Goal: Contribute content: Add original content to the website for others to see

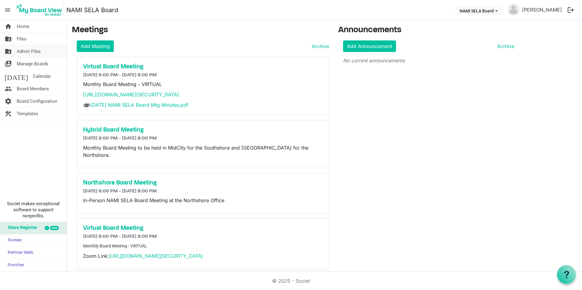
scroll to position [294, 0]
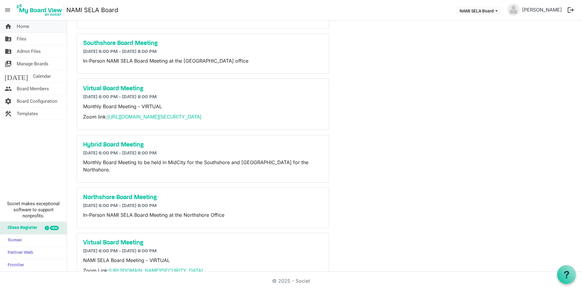
click at [33, 27] on link "home Home" at bounding box center [33, 26] width 67 height 12
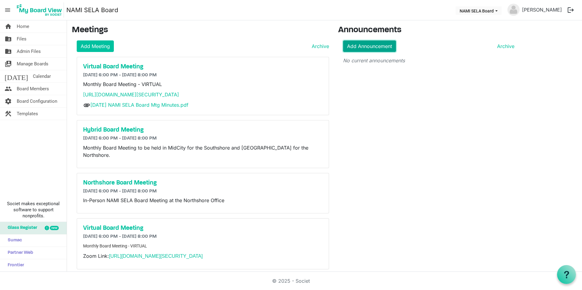
click at [376, 48] on link "Add Announcement" at bounding box center [369, 46] width 53 height 12
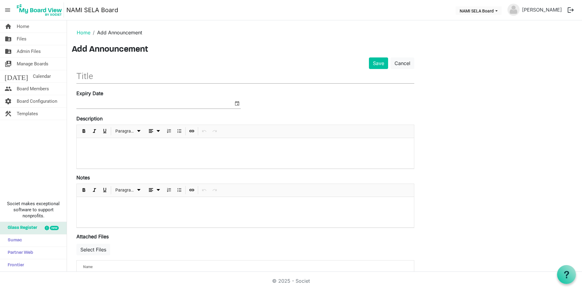
click at [109, 74] on input "text" at bounding box center [245, 76] width 338 height 14
type input "N"
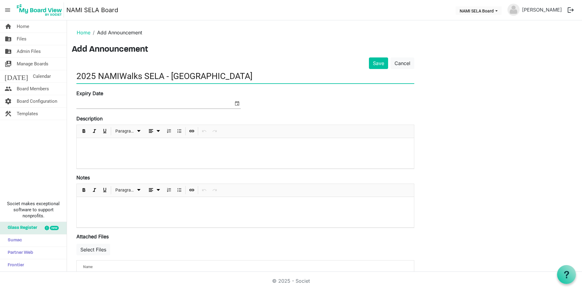
type input "2025 NAMIWalks SELA - Southshore"
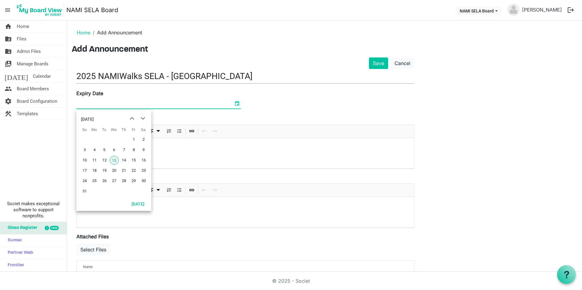
click at [236, 102] on span "select" at bounding box center [236, 103] width 7 height 8
click at [144, 120] on span "next month" at bounding box center [142, 118] width 11 height 11
click at [145, 118] on span "next month" at bounding box center [142, 118] width 11 height 11
click at [145, 139] on span "4" at bounding box center [143, 139] width 9 height 9
type input "10/4/2025"
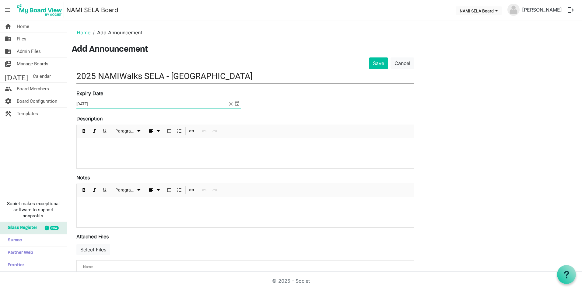
click at [100, 145] on p at bounding box center [245, 146] width 327 height 6
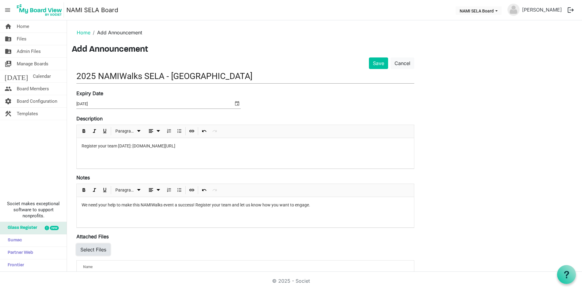
click at [85, 252] on button "Select Files" at bounding box center [93, 250] width 34 height 12
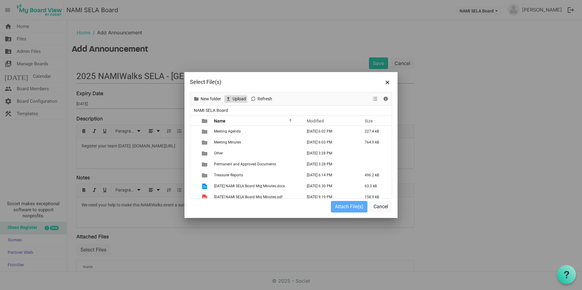
click at [238, 97] on span "Upload" at bounding box center [239, 99] width 15 height 8
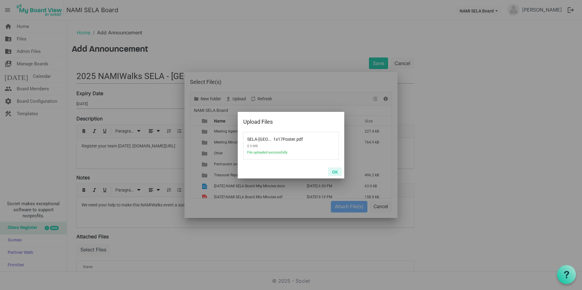
click at [334, 172] on button "OK" at bounding box center [335, 172] width 14 height 9
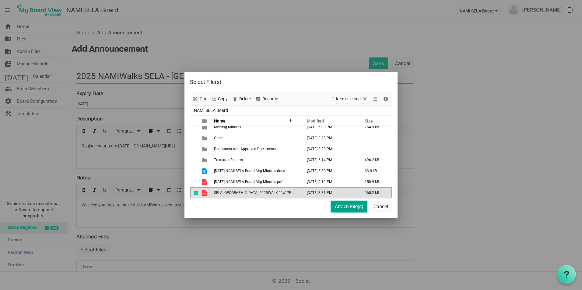
click at [341, 208] on button "Attach File(s)" at bounding box center [349, 207] width 37 height 12
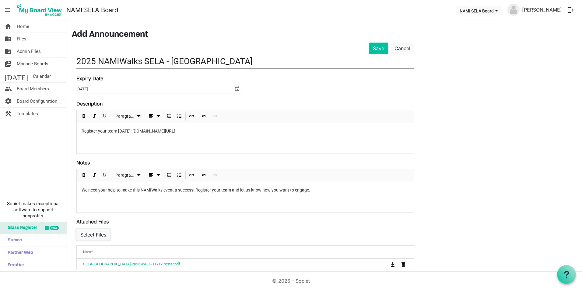
scroll to position [23, 0]
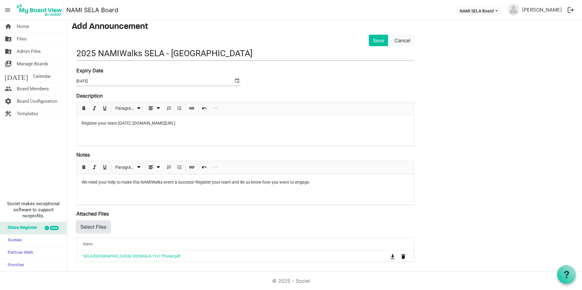
click at [102, 224] on button "Select Files" at bounding box center [93, 227] width 34 height 12
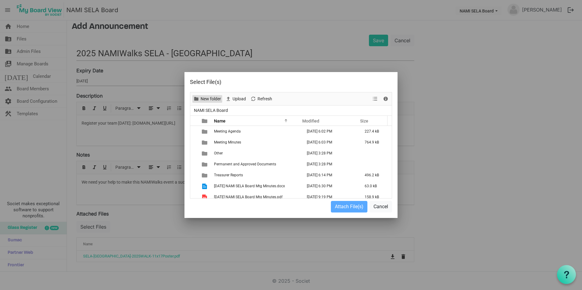
click at [205, 103] on span "New folder" at bounding box center [211, 99] width 22 height 8
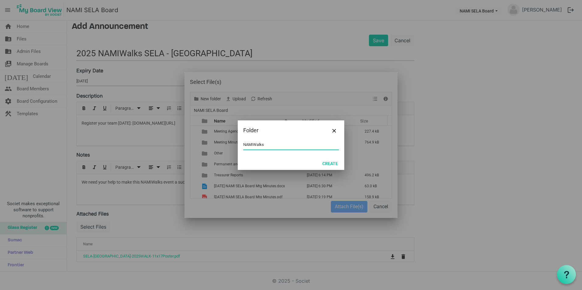
type input "NAMIWalks"
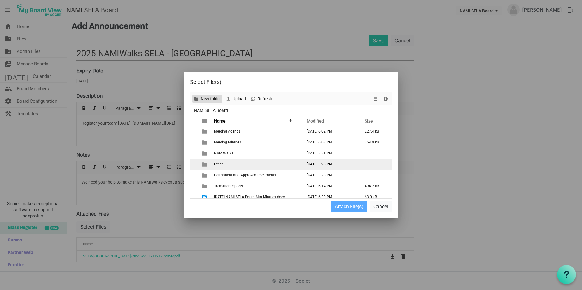
scroll to position [26, 0]
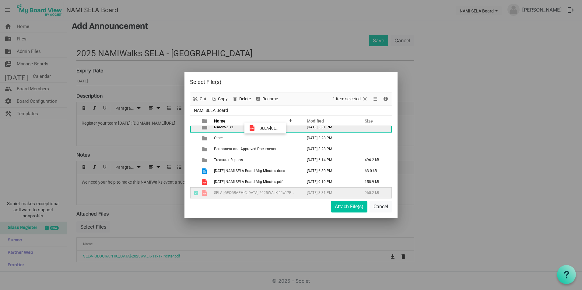
drag, startPoint x: 256, startPoint y: 191, endPoint x: 258, endPoint y: 128, distance: 62.7
click at [258, 128] on tbody "Meeting Agenda August 12, 2025 6:02 PM 227.4 kB Meeting Minutes August 12, 2025…" at bounding box center [290, 149] width 201 height 99
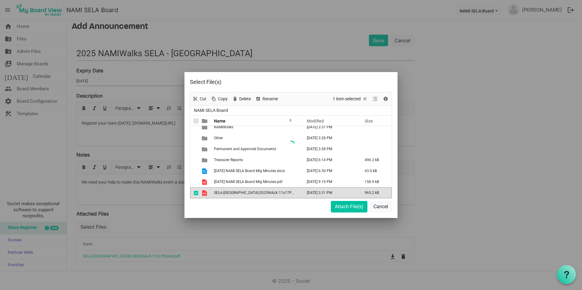
scroll to position [15, 0]
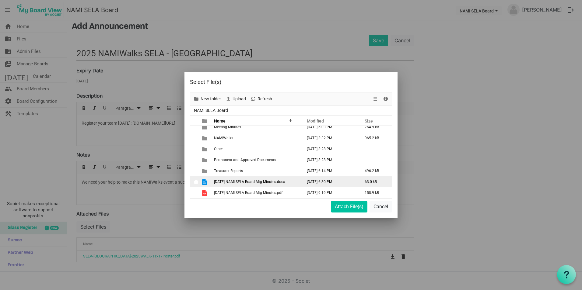
click at [269, 181] on span "07-21-2025 NAMI SELA Board Mtg Minutes.docx" at bounding box center [249, 182] width 71 height 4
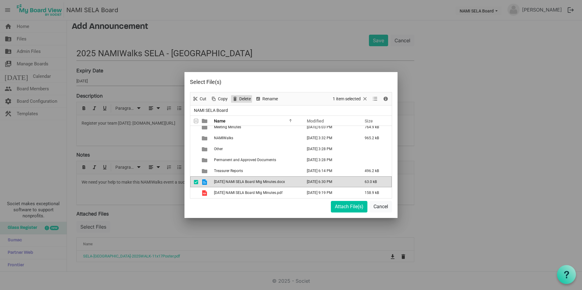
click at [241, 98] on span "Delete" at bounding box center [244, 99] width 13 height 8
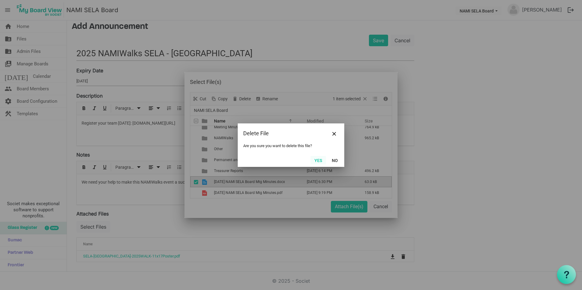
click at [315, 160] on button "Yes" at bounding box center [318, 160] width 16 height 9
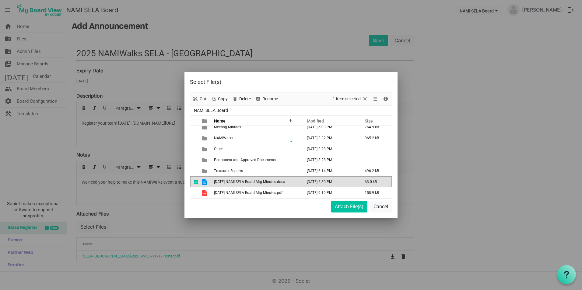
scroll to position [4, 0]
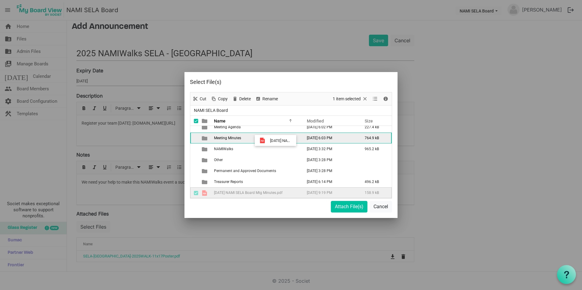
drag, startPoint x: 264, startPoint y: 194, endPoint x: 268, endPoint y: 141, distance: 53.4
click at [268, 141] on tbody "Meeting Agenda August 12, 2025 6:02 PM 227.4 kB Meeting Minutes August 12, 2025…" at bounding box center [290, 160] width 201 height 77
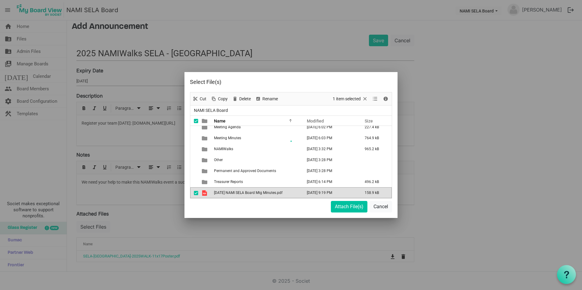
scroll to position [0, 0]
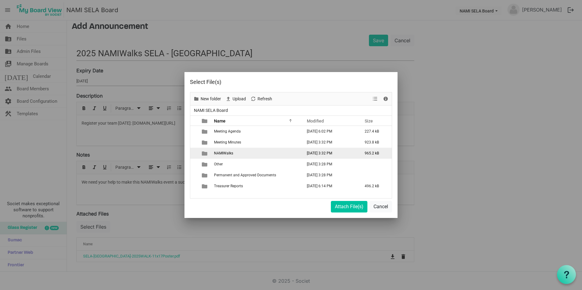
click at [226, 153] on span "NAMIWalks" at bounding box center [223, 153] width 19 height 4
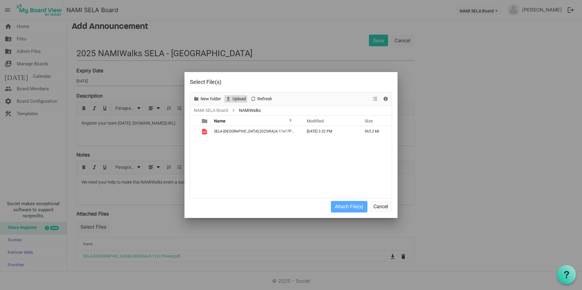
click at [236, 99] on span "Upload" at bounding box center [239, 99] width 15 height 8
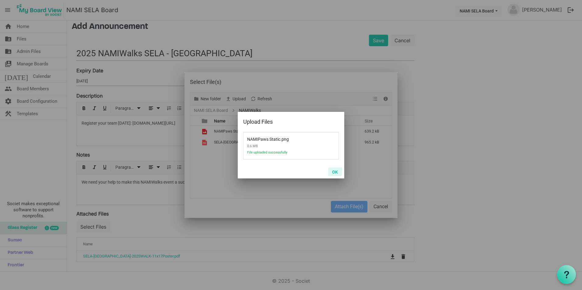
click at [336, 173] on button "OK" at bounding box center [335, 172] width 14 height 9
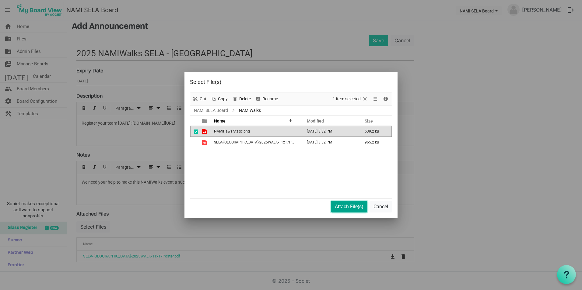
click at [344, 207] on button "Attach File(s)" at bounding box center [349, 207] width 37 height 12
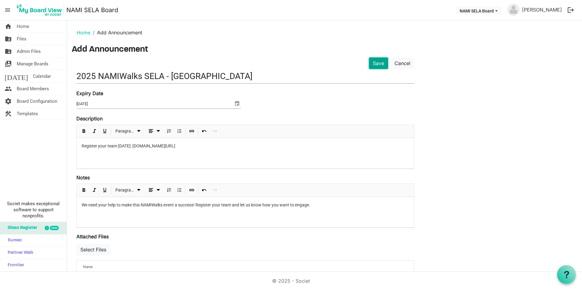
click at [374, 65] on button "Save" at bounding box center [378, 63] width 19 height 12
click at [377, 61] on button "Save" at bounding box center [378, 63] width 19 height 12
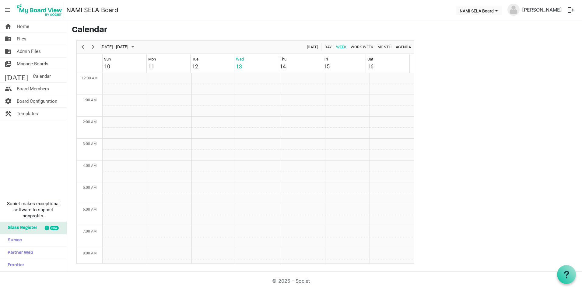
scroll to position [197, 0]
click at [38, 28] on link "home Home" at bounding box center [33, 26] width 67 height 12
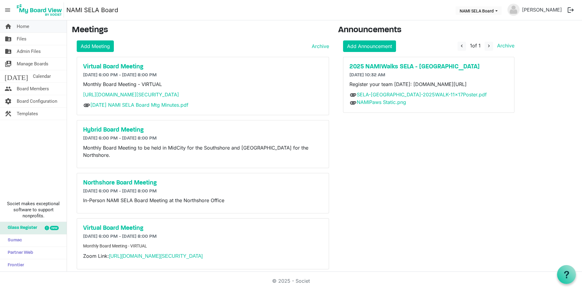
click at [28, 25] on span "Home" at bounding box center [23, 26] width 12 height 12
click at [493, 13] on button "NAMI SELA Board" at bounding box center [478, 10] width 46 height 9
click at [486, 32] on li "NAMI SELA Board" at bounding box center [482, 33] width 56 height 11
click at [492, 9] on button "NAMI SELA Board" at bounding box center [478, 10] width 46 height 9
click at [488, 19] on li "Development Committee" at bounding box center [482, 22] width 56 height 11
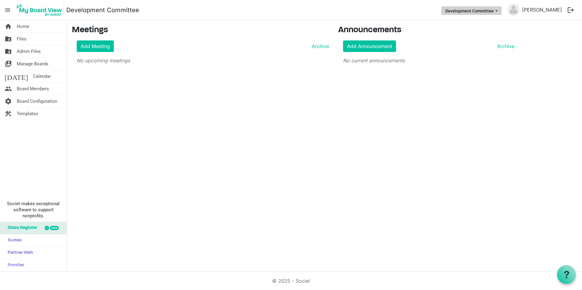
click at [490, 12] on button "Development Committee" at bounding box center [471, 10] width 60 height 9
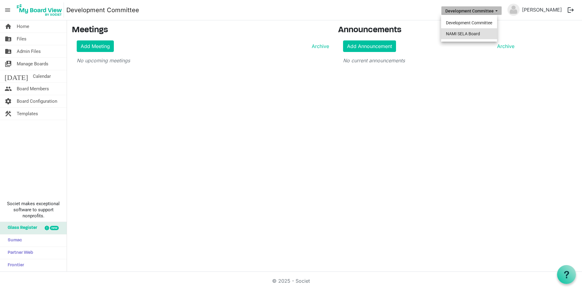
click at [483, 30] on li "NAMI SELA Board" at bounding box center [469, 33] width 56 height 11
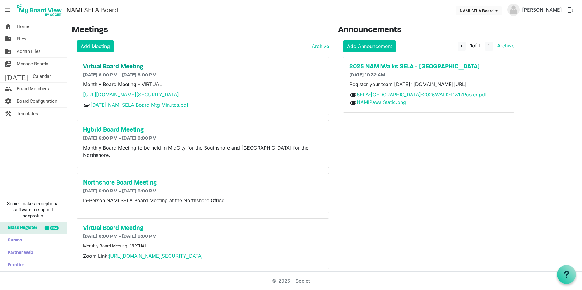
click at [132, 67] on h5 "Virtual Board Meeting" at bounding box center [202, 66] width 239 height 7
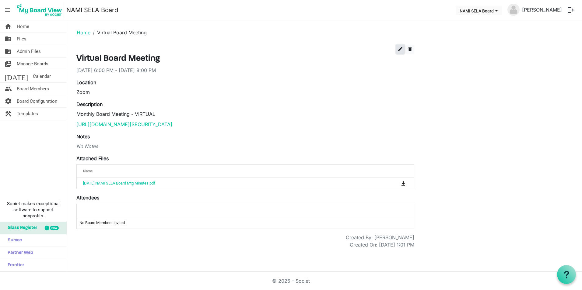
click at [398, 48] on span "edit" at bounding box center [399, 48] width 5 height 5
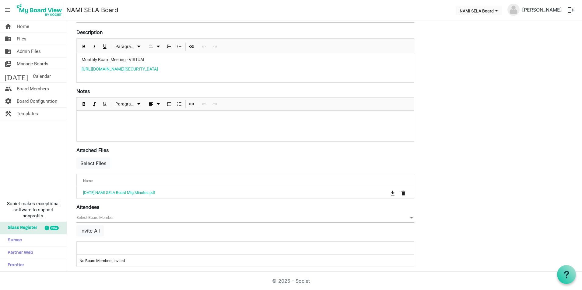
scroll to position [118, 0]
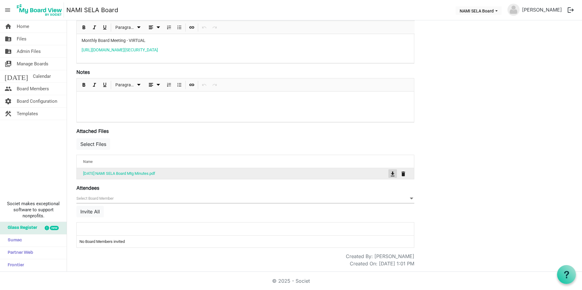
click at [391, 173] on span "is Command column column header" at bounding box center [393, 174] width 4 height 5
click at [90, 146] on button "Select Files" at bounding box center [93, 144] width 34 height 12
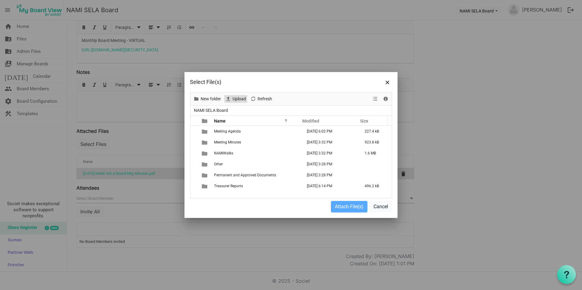
click at [236, 96] on span "Upload" at bounding box center [239, 99] width 15 height 8
click at [231, 146] on td "Meeting Minutes" at bounding box center [256, 142] width 88 height 11
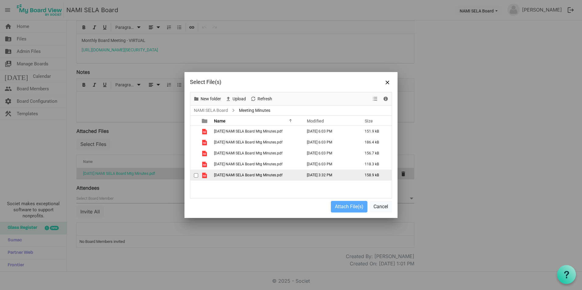
click at [242, 178] on td "[DATE] NAMI SELA Board Mtg Minutes.pdf" at bounding box center [256, 175] width 88 height 11
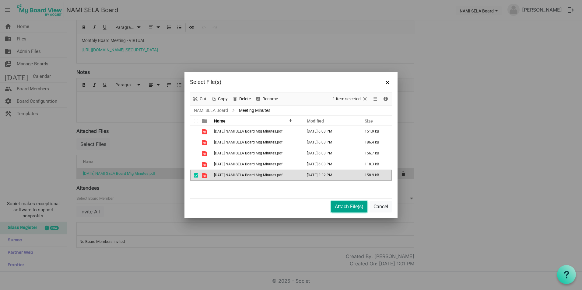
click at [345, 207] on button "Attach File(s)" at bounding box center [349, 207] width 37 height 12
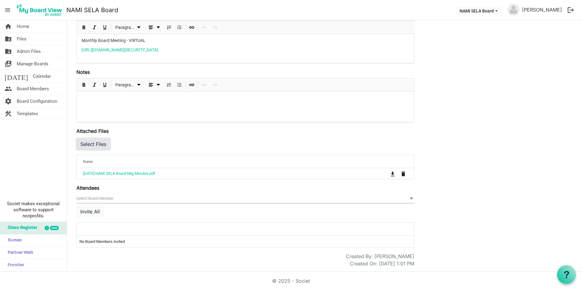
click at [98, 145] on button "Select Files" at bounding box center [93, 144] width 34 height 12
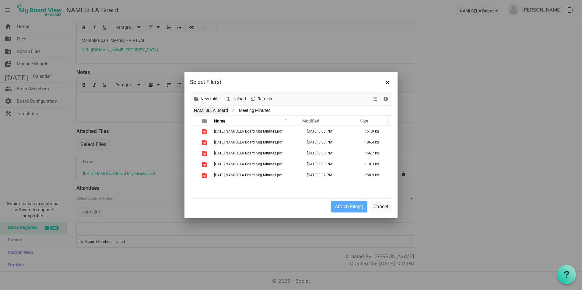
click at [220, 110] on link "NAMI SELA Board" at bounding box center [211, 111] width 37 height 8
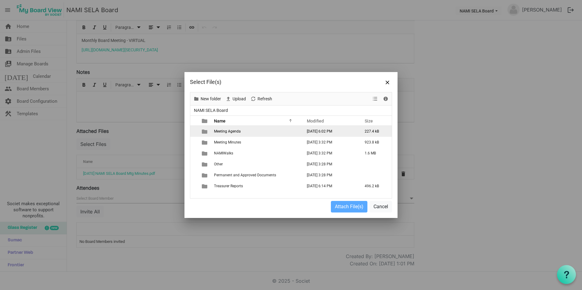
click at [244, 134] on td "Meeting Agenda" at bounding box center [256, 131] width 88 height 11
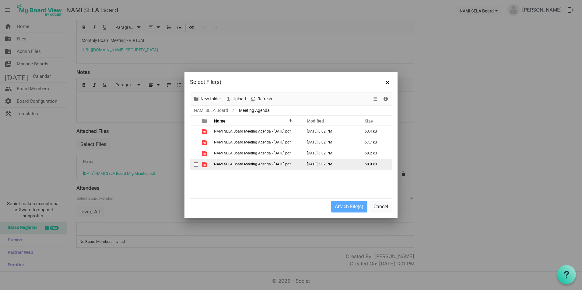
click at [275, 165] on span "NAMI SELA Board Meeting Agenda - [DATE].pdf" at bounding box center [252, 164] width 77 height 4
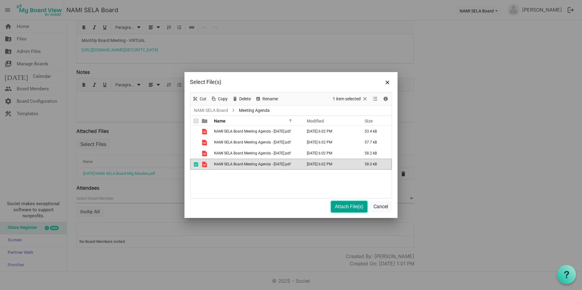
click at [341, 207] on button "Attach File(s)" at bounding box center [349, 207] width 37 height 12
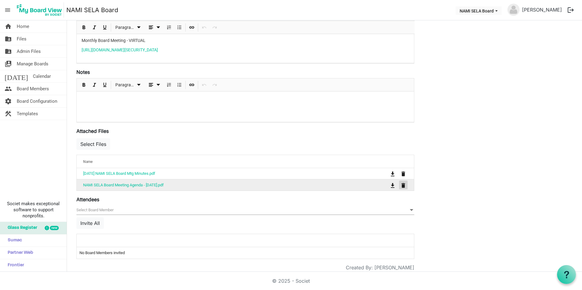
click at [402, 184] on span "is Command column column header" at bounding box center [403, 185] width 4 height 5
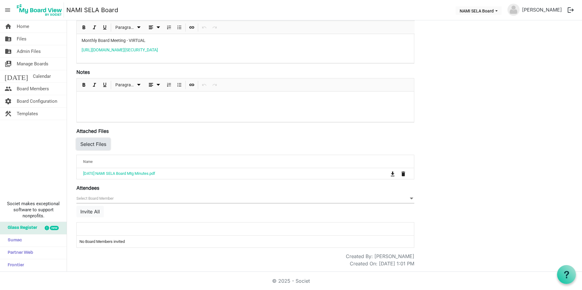
click at [97, 142] on button "Select Files" at bounding box center [93, 144] width 34 height 12
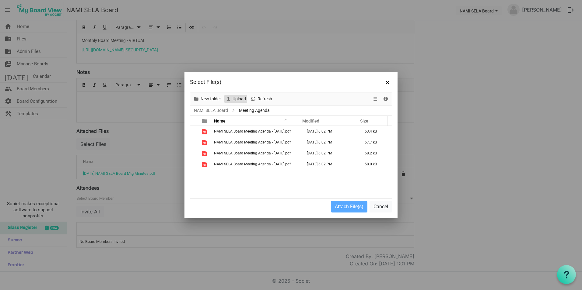
click at [240, 99] on span "Upload" at bounding box center [239, 99] width 15 height 8
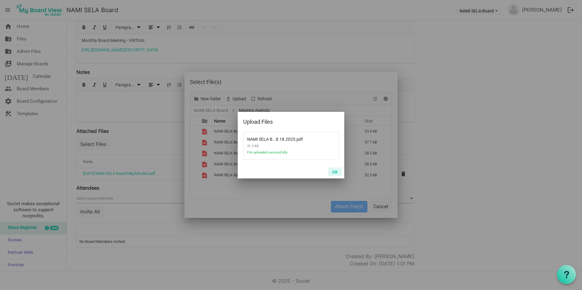
click at [334, 169] on button "OK" at bounding box center [335, 172] width 14 height 9
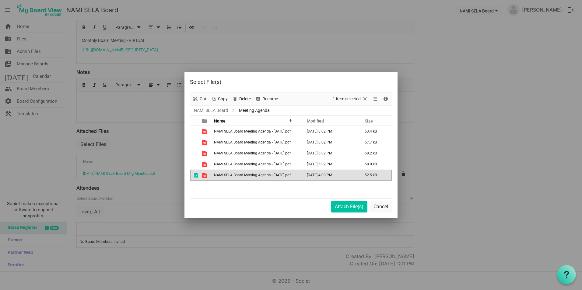
click at [270, 173] on td "NAMI SELA Board Meeting Agenda - 8.18.2025.pdf" at bounding box center [256, 175] width 88 height 11
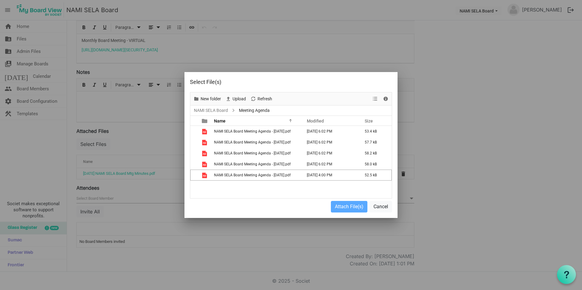
click at [292, 185] on div "NAMI SELA Board Meeting Agenda - 1.27.2025.pdf August 12, 2025 6:02 PM 53.4 kB …" at bounding box center [290, 162] width 201 height 72
click at [502, 184] on div at bounding box center [291, 145] width 582 height 290
click at [384, 204] on button "Cancel" at bounding box center [380, 207] width 23 height 12
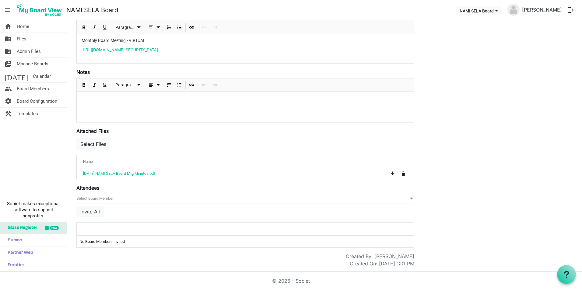
click at [108, 137] on div "Select Files" at bounding box center [245, 146] width 338 height 18
click at [101, 145] on button "Select Files" at bounding box center [93, 144] width 34 height 12
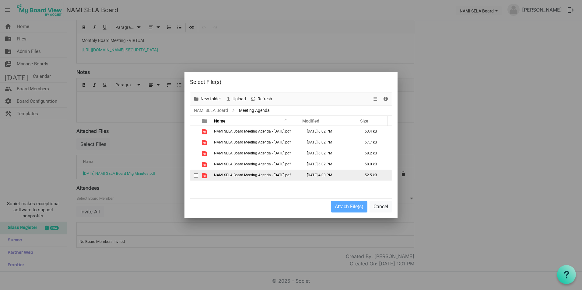
click at [272, 171] on td "NAMI SELA Board Meeting Agenda - 8.18.2025.pdf" at bounding box center [256, 175] width 88 height 11
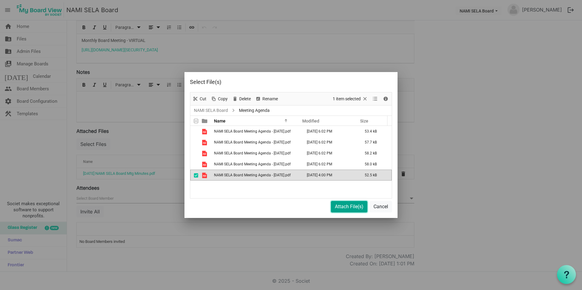
click at [351, 206] on button "Attach File(s)" at bounding box center [349, 207] width 37 height 12
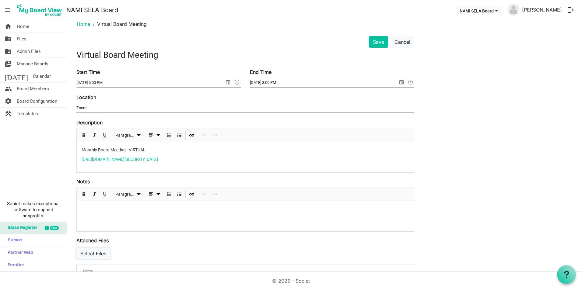
scroll to position [0, 0]
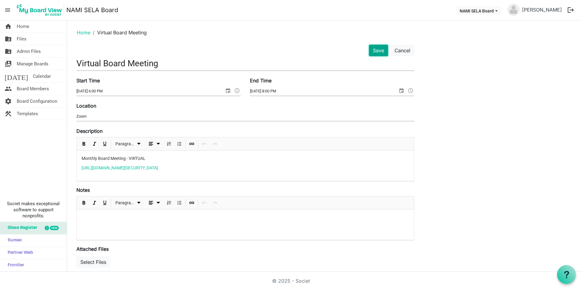
click at [379, 51] on button "Save" at bounding box center [378, 51] width 19 height 12
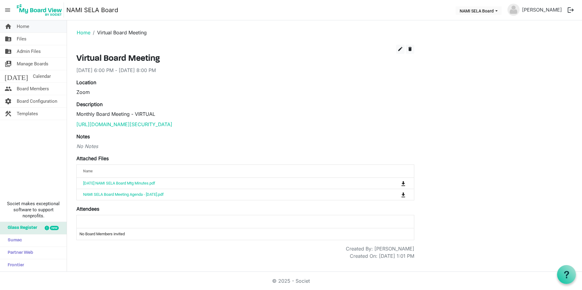
click at [28, 26] on span "Home" at bounding box center [23, 26] width 12 height 12
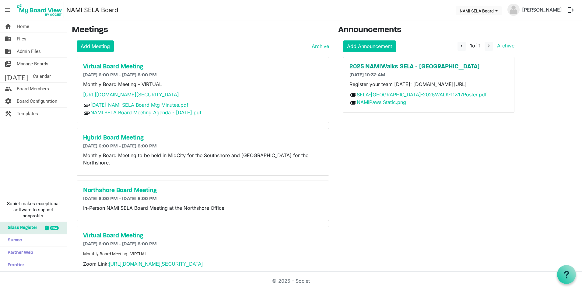
click at [394, 64] on h5 "2025 NAMIWalks SELA - Southshore" at bounding box center [428, 66] width 158 height 7
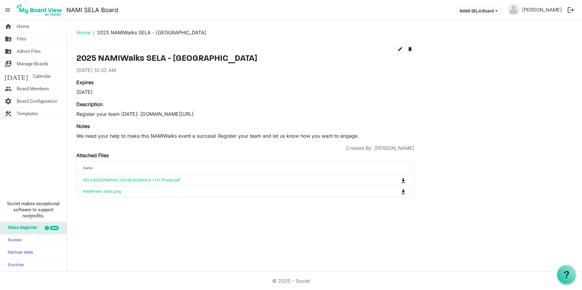
click at [37, 19] on nav "menu NAMI SELA Board NAMI SELA Board [PERSON_NAME] logout" at bounding box center [291, 10] width 582 height 20
click at [35, 23] on link "home Home" at bounding box center [33, 26] width 67 height 12
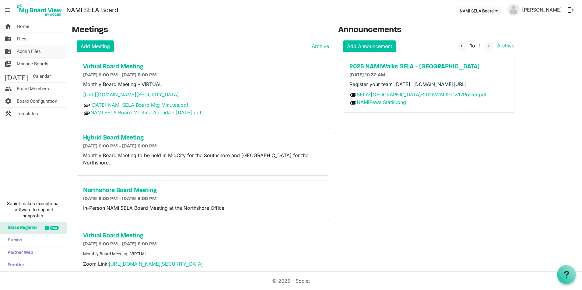
click at [28, 49] on span "Admin Files" at bounding box center [29, 51] width 24 height 12
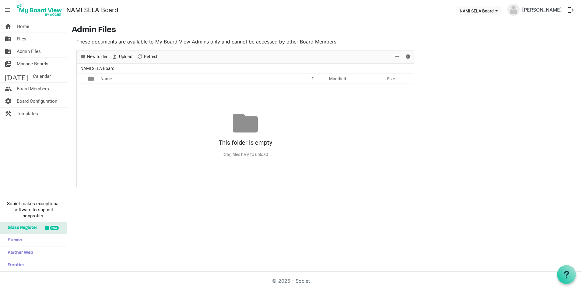
click at [103, 68] on span "NAMI SELA Board" at bounding box center [97, 69] width 37 height 8
click at [28, 43] on link "folder_shared Files" at bounding box center [33, 39] width 67 height 12
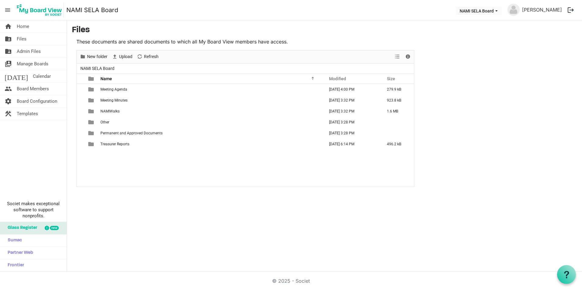
click at [177, 239] on div "home Home folder_shared Files folder_shared Admin Files switch_account Manage B…" at bounding box center [291, 146] width 582 height 252
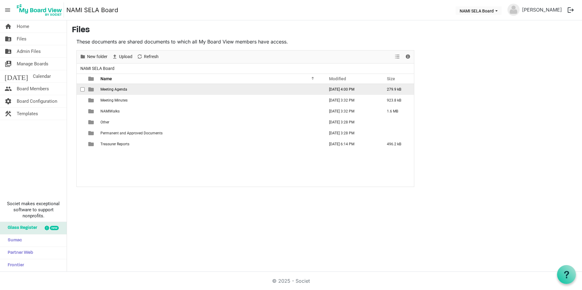
click at [110, 89] on span "Meeting Agenda" at bounding box center [113, 89] width 27 height 4
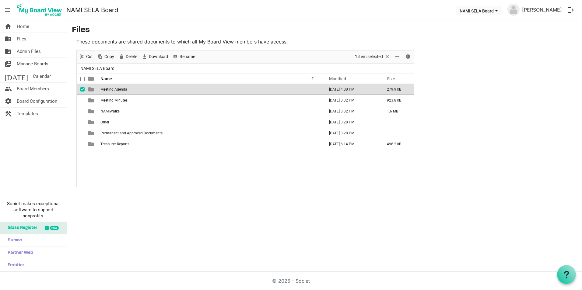
click at [110, 89] on span "Meeting Agenda" at bounding box center [113, 89] width 27 height 4
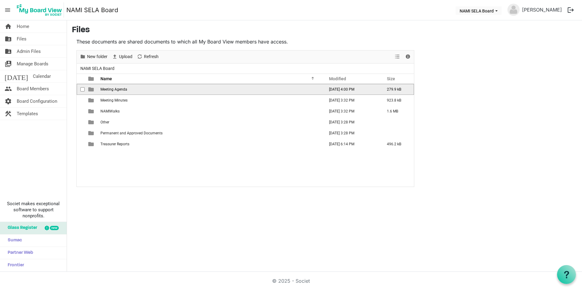
click at [110, 89] on span "Meeting Agenda" at bounding box center [113, 89] width 27 height 4
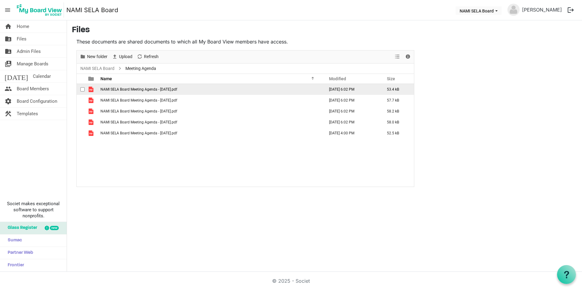
click at [129, 88] on span "NAMI SELA Board Meeting Agenda - [DATE].pdf" at bounding box center [138, 89] width 77 height 4
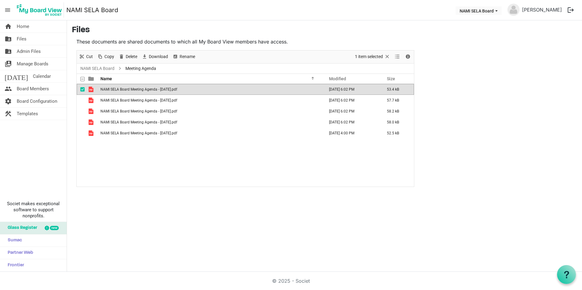
click at [129, 88] on span "NAMI SELA Board Meeting Agenda - [DATE].pdf" at bounding box center [138, 89] width 77 height 4
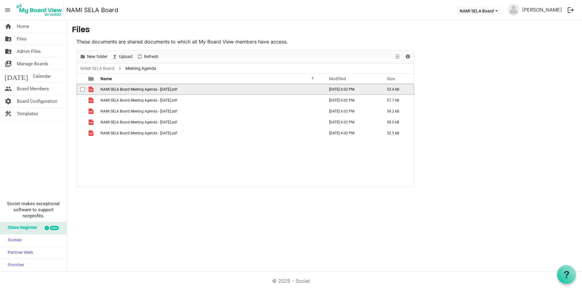
click at [129, 88] on span "NAMI SELA Board Meeting Agenda - [DATE].pdf" at bounding box center [138, 89] width 77 height 4
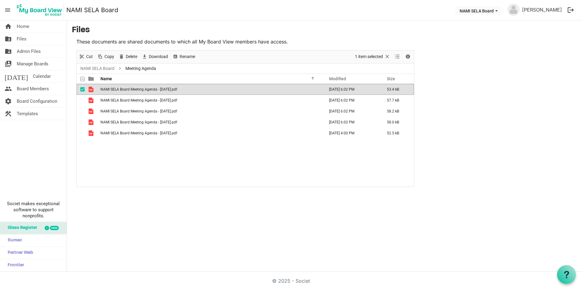
click at [287, 162] on div "NAMI SELA Board Meeting Agenda - 1.27.2025.pdf August 12, 2025 6:02 PM 53.4 kB …" at bounding box center [245, 135] width 337 height 103
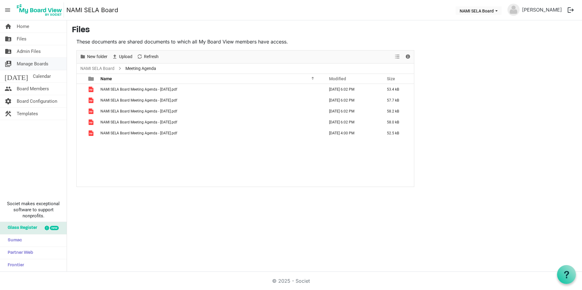
click at [29, 62] on span "Manage Boards" at bounding box center [33, 64] width 32 height 12
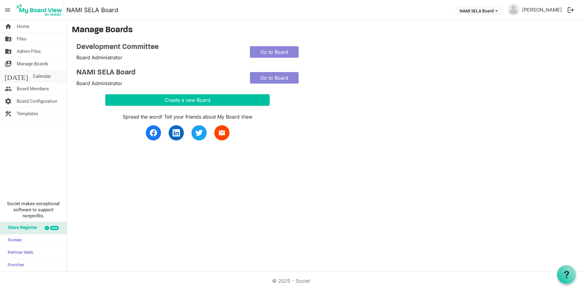
click at [36, 75] on link "[DATE] Calendar" at bounding box center [33, 76] width 67 height 12
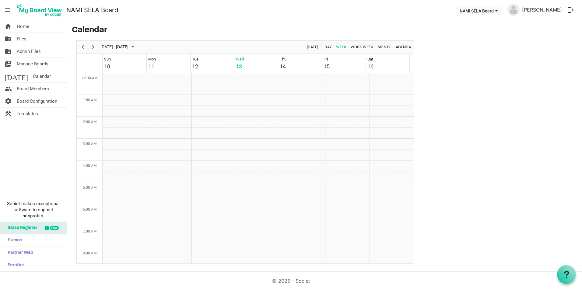
scroll to position [197, 0]
click at [94, 45] on span "Next" at bounding box center [92, 47] width 7 height 8
click at [33, 77] on span "Calendar" at bounding box center [42, 76] width 18 height 12
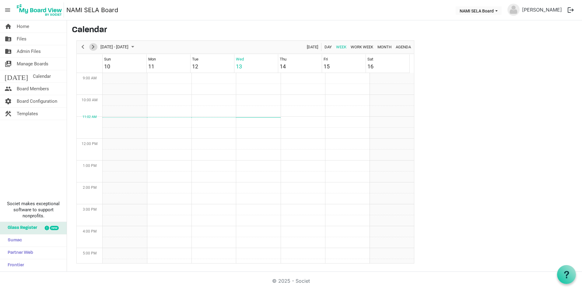
click at [94, 44] on span "Next" at bounding box center [92, 47] width 7 height 8
click at [165, 212] on td "Week of August 20, 2025" at bounding box center [169, 214] width 44 height 11
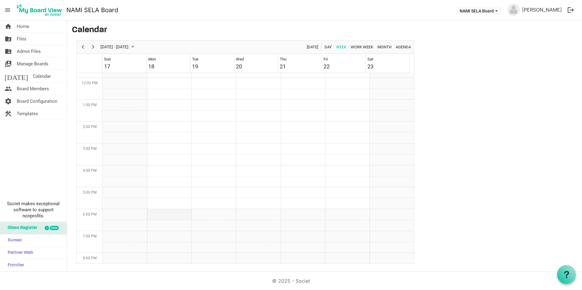
click at [165, 212] on td "Week of August 20, 2025" at bounding box center [169, 214] width 44 height 11
click at [84, 45] on span "Previous" at bounding box center [82, 47] width 7 height 8
click at [44, 83] on span "Board Members" at bounding box center [33, 89] width 32 height 12
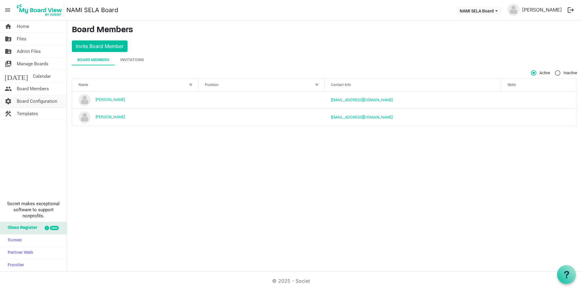
click at [43, 104] on span "Board Configuration" at bounding box center [37, 101] width 40 height 12
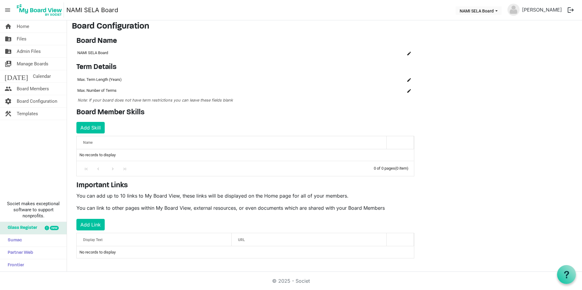
scroll to position [5, 0]
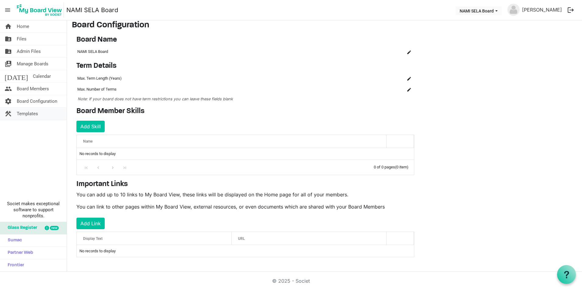
click at [43, 113] on link "construction Templates" at bounding box center [33, 114] width 67 height 12
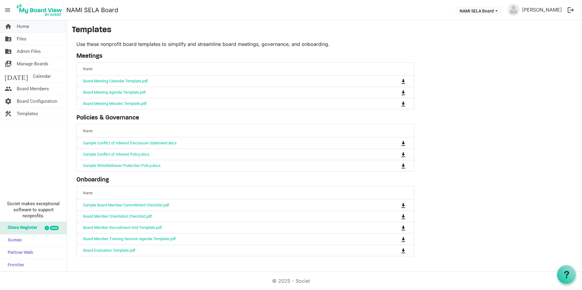
click at [31, 29] on link "home Home" at bounding box center [33, 26] width 67 height 12
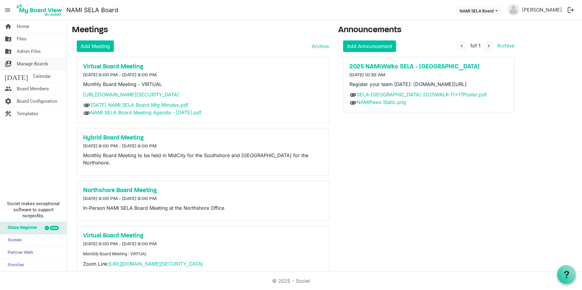
click at [45, 59] on span "Manage Boards" at bounding box center [33, 64] width 32 height 12
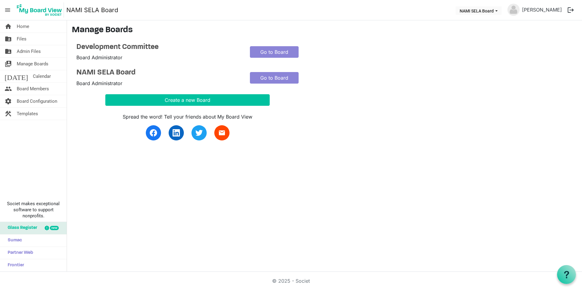
drag, startPoint x: 356, startPoint y: 160, endPoint x: 240, endPoint y: 159, distance: 116.2
click at [240, 159] on div "home Home folder_shared Files folder_shared Admin Files switch_account Manage B…" at bounding box center [291, 146] width 582 height 252
click at [35, 78] on span "Calendar" at bounding box center [42, 76] width 18 height 12
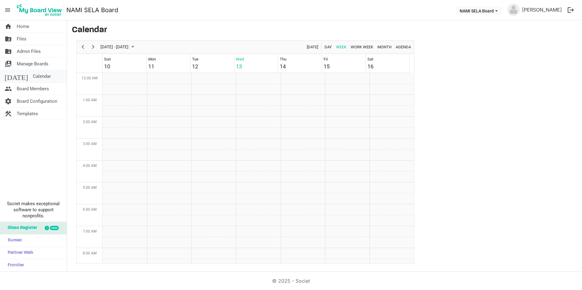
scroll to position [197, 0]
click at [499, 9] on button "NAMI SELA Board" at bounding box center [478, 10] width 46 height 9
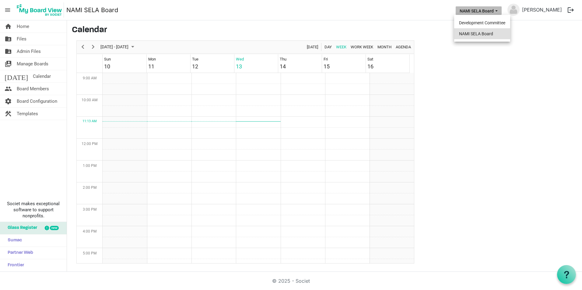
click at [485, 30] on li "NAMI SELA Board" at bounding box center [482, 33] width 56 height 11
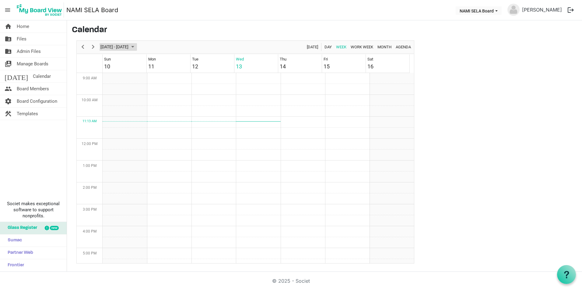
click at [136, 48] on span "August 2025" at bounding box center [132, 47] width 7 height 8
click at [117, 114] on span "18" at bounding box center [116, 114] width 9 height 9
click at [118, 186] on td "Week of August 18, 2025" at bounding box center [125, 184] width 44 height 11
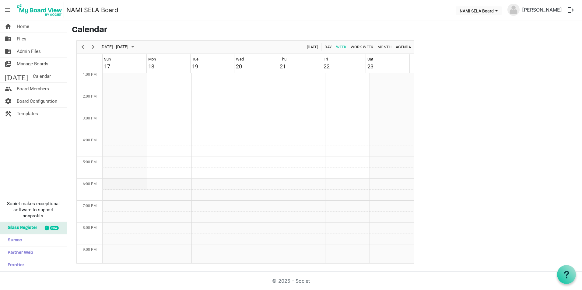
click at [118, 186] on td "Week of August 18, 2025" at bounding box center [125, 184] width 44 height 11
click at [136, 173] on td "Week of August 18, 2025" at bounding box center [125, 174] width 44 height 11
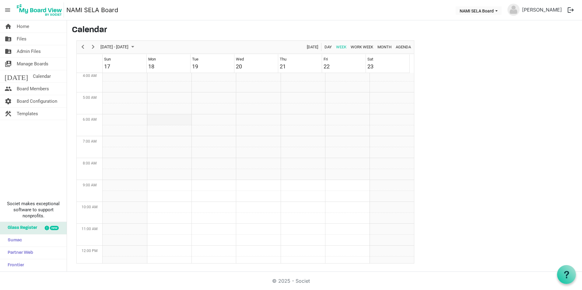
click at [148, 117] on td "Week of August 18, 2025" at bounding box center [169, 119] width 44 height 11
click at [129, 45] on span "[DATE] - [DATE]" at bounding box center [114, 47] width 29 height 8
click at [35, 80] on link "[DATE] Calendar" at bounding box center [33, 76] width 67 height 12
click at [534, 12] on link "[PERSON_NAME]" at bounding box center [541, 10] width 45 height 12
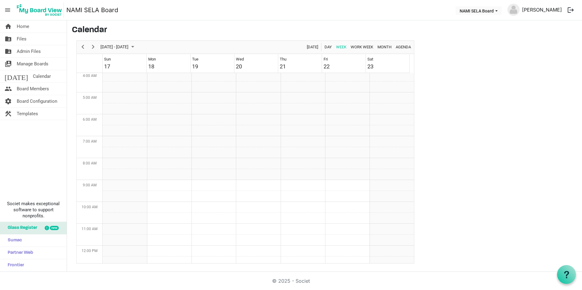
click at [536, 9] on link "[PERSON_NAME]" at bounding box center [541, 10] width 45 height 12
click at [513, 9] on img at bounding box center [513, 10] width 12 height 12
click at [543, 8] on link "[PERSON_NAME]" at bounding box center [541, 10] width 45 height 12
click at [24, 61] on span "Manage Boards" at bounding box center [33, 64] width 32 height 12
